Goal: Navigation & Orientation: Find specific page/section

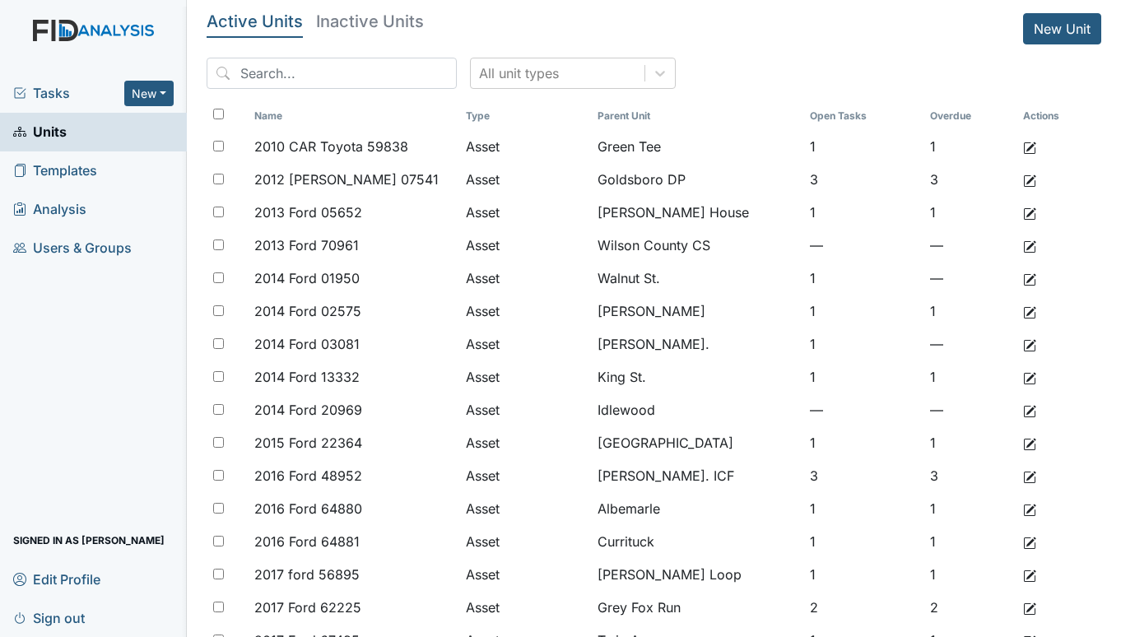
click at [57, 90] on span "Tasks" at bounding box center [68, 93] width 111 height 20
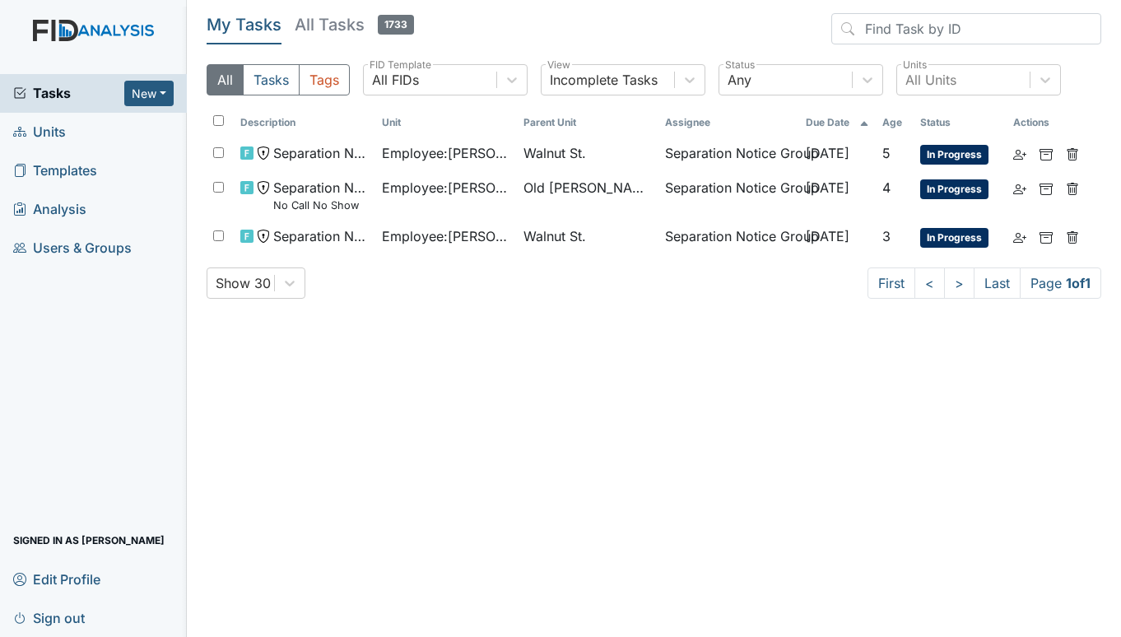
click at [49, 128] on span "Units" at bounding box center [39, 132] width 53 height 26
